Goal: Navigation & Orientation: Find specific page/section

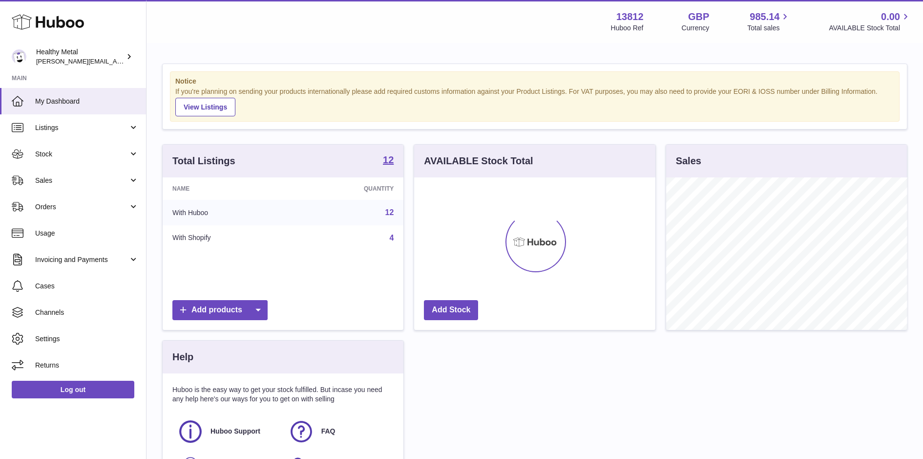
scroll to position [152, 241]
click at [62, 182] on span "Sales" at bounding box center [81, 180] width 93 height 9
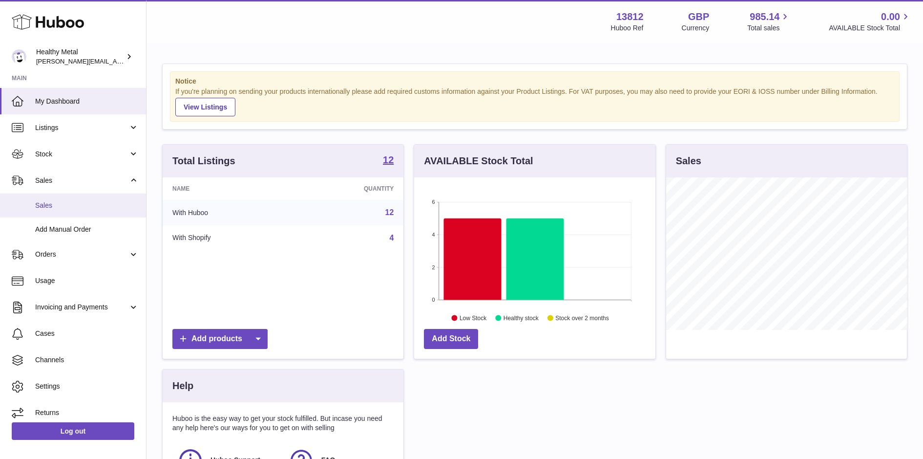
click at [74, 207] on span "Sales" at bounding box center [87, 205] width 104 height 9
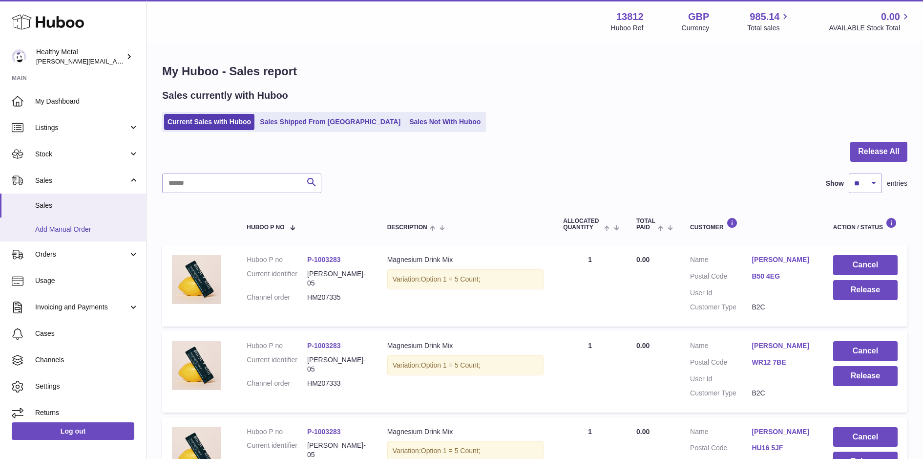
click at [48, 235] on link "Add Manual Order" at bounding box center [73, 229] width 146 height 24
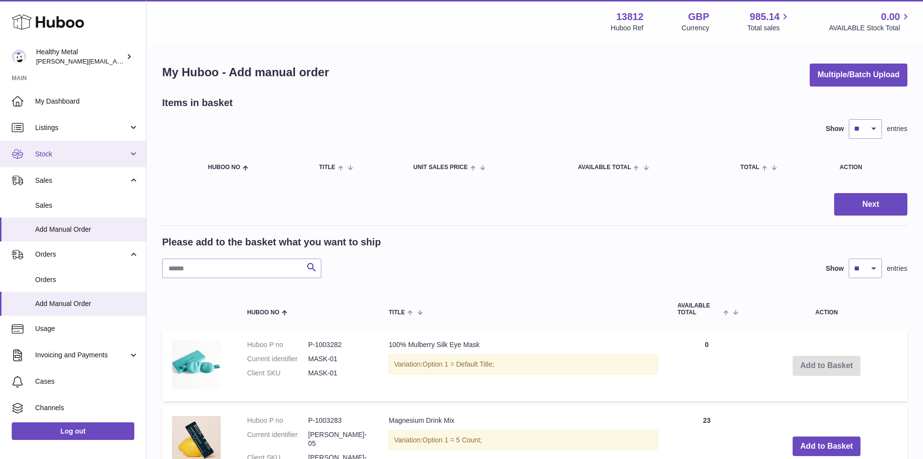
click at [87, 154] on span "Stock" at bounding box center [81, 153] width 93 height 9
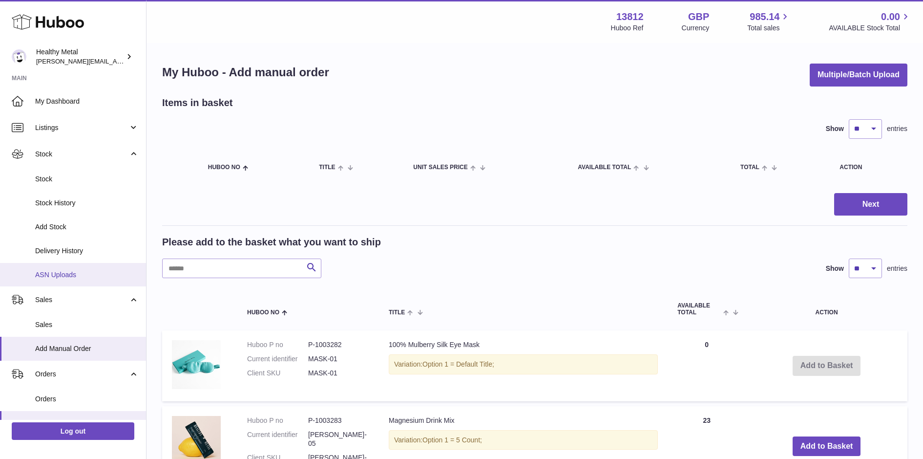
click at [62, 270] on span "ASN Uploads" at bounding box center [87, 274] width 104 height 9
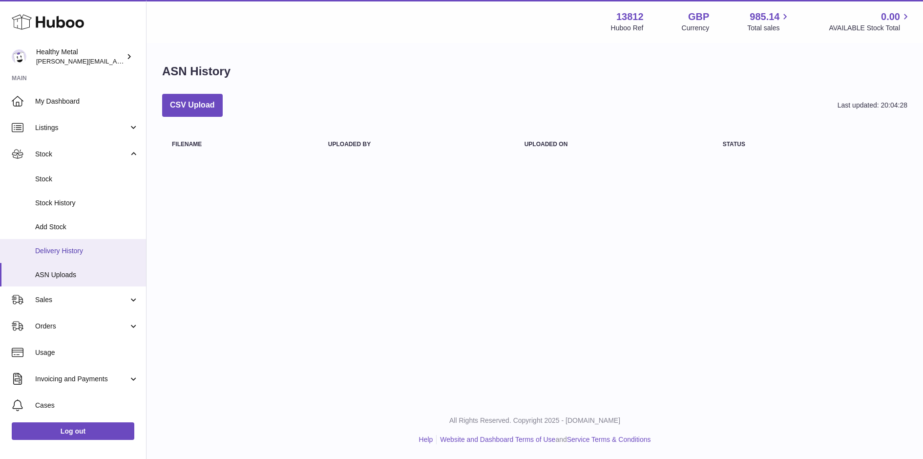
click at [74, 256] on link "Delivery History" at bounding box center [73, 251] width 146 height 24
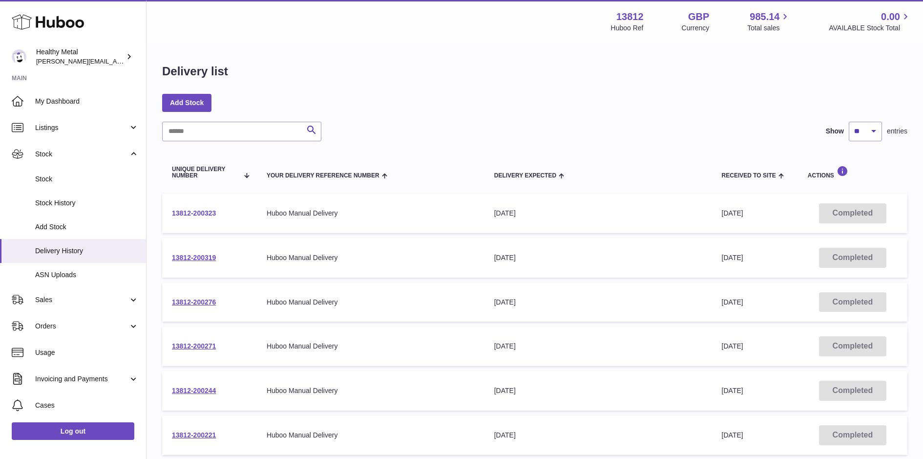
click at [190, 212] on link "13812-200323" at bounding box center [194, 213] width 44 height 8
click at [206, 256] on link "13812-200319" at bounding box center [194, 258] width 44 height 8
click at [58, 168] on link "Stock" at bounding box center [73, 179] width 146 height 24
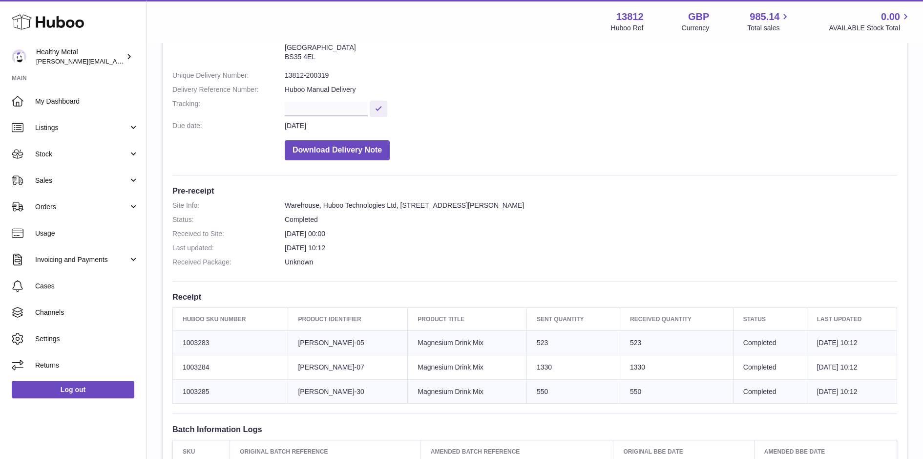
scroll to position [100, 0]
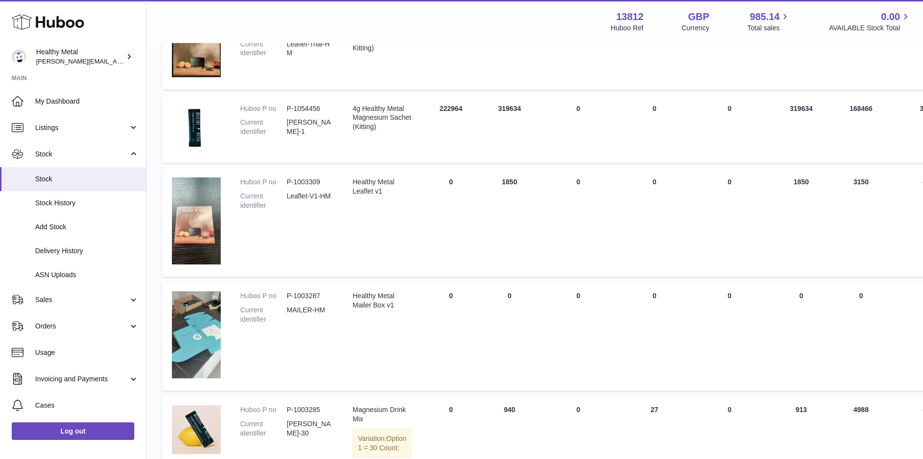
scroll to position [702, 0]
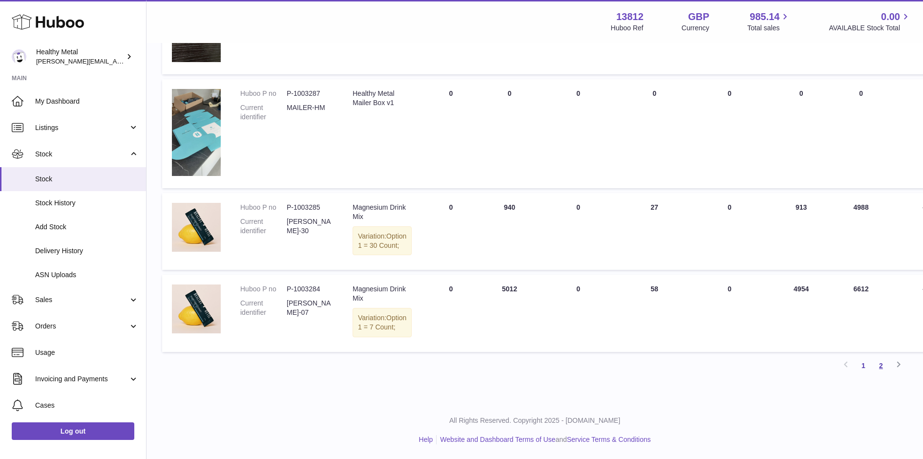
click at [885, 367] on link "2" at bounding box center [881, 366] width 18 height 18
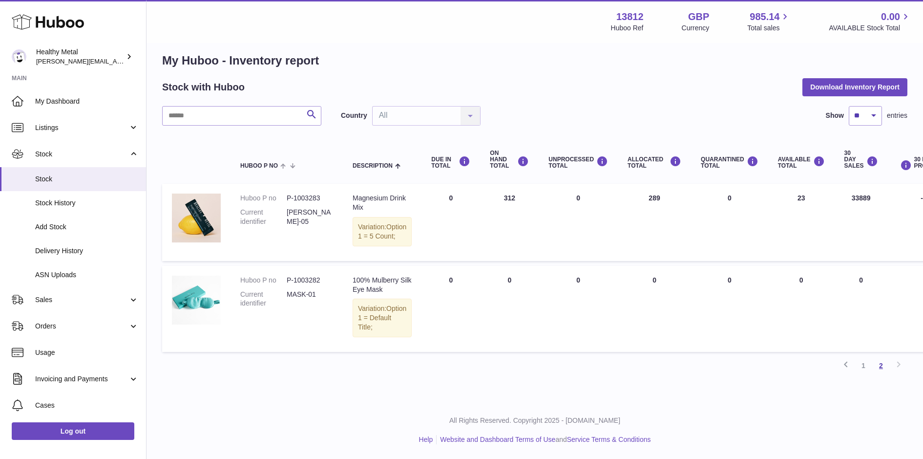
scroll to position [19, 0]
